Goal: Find specific page/section: Find specific page/section

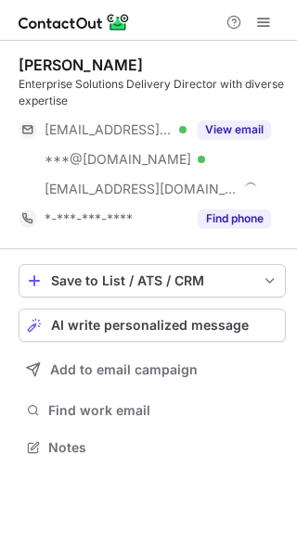
scroll to position [435, 297]
